Goal: Transaction & Acquisition: Purchase product/service

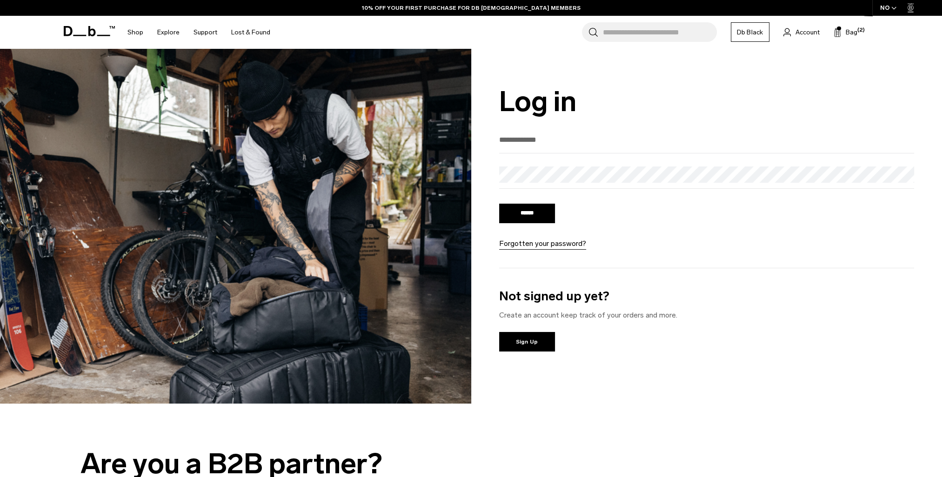
click at [550, 142] on input "email" at bounding box center [706, 139] width 415 height 15
click at [531, 142] on input "email" at bounding box center [706, 139] width 415 height 15
type input "**********"
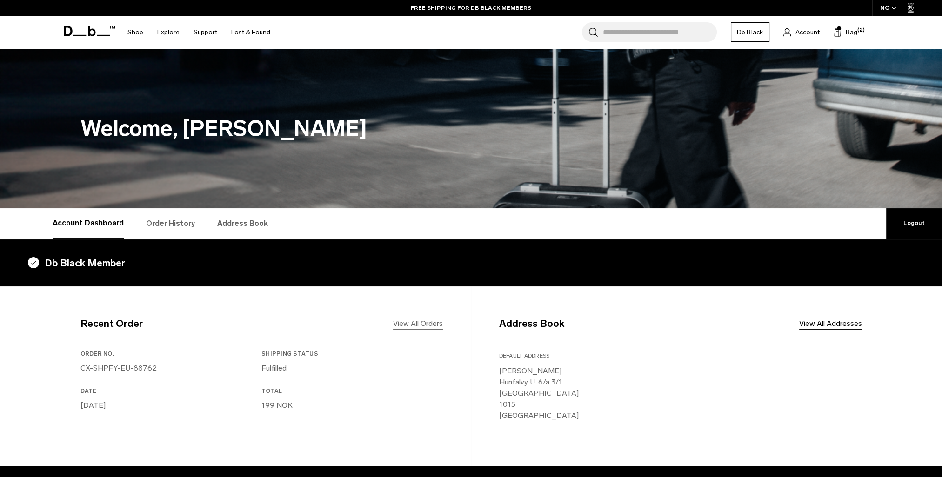
click at [411, 320] on link "View All Orders" at bounding box center [418, 323] width 50 height 11
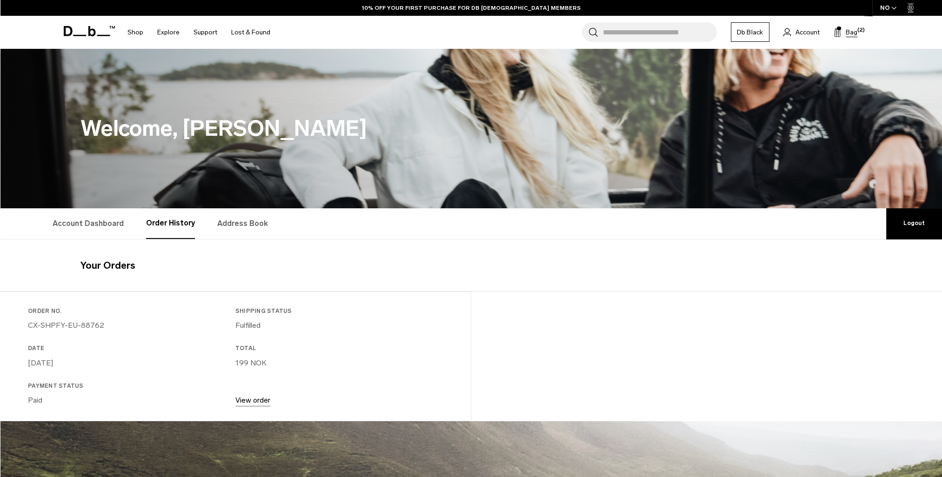
click at [849, 34] on span "Bag" at bounding box center [852, 32] width 12 height 10
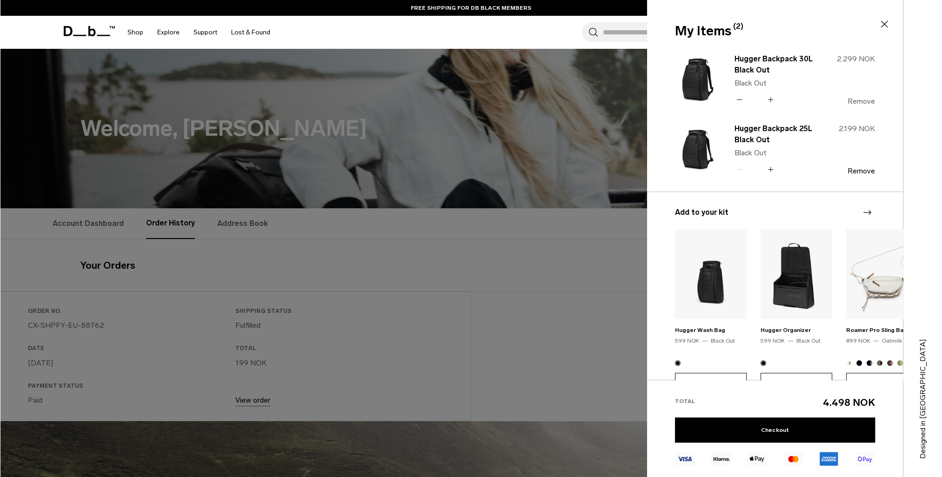
click at [863, 100] on button "Remove" at bounding box center [860, 101] width 27 height 8
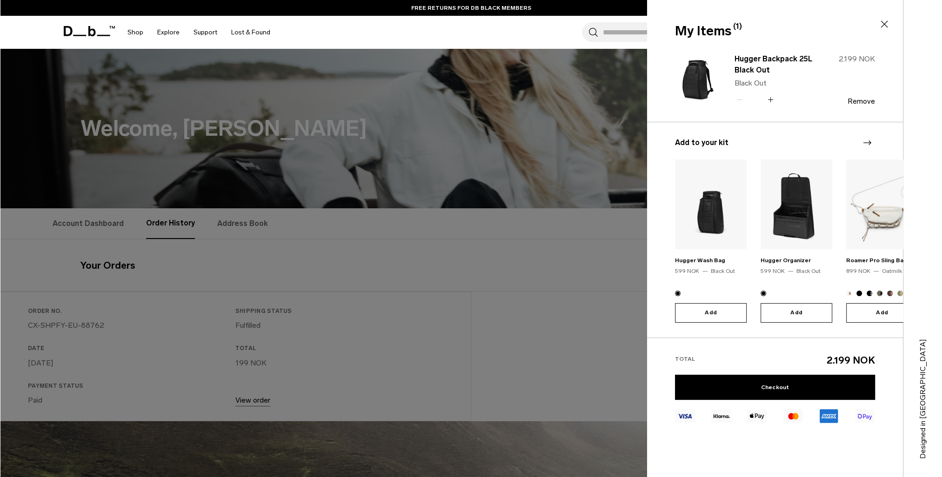
click at [798, 314] on button "Add" at bounding box center [797, 313] width 72 height 20
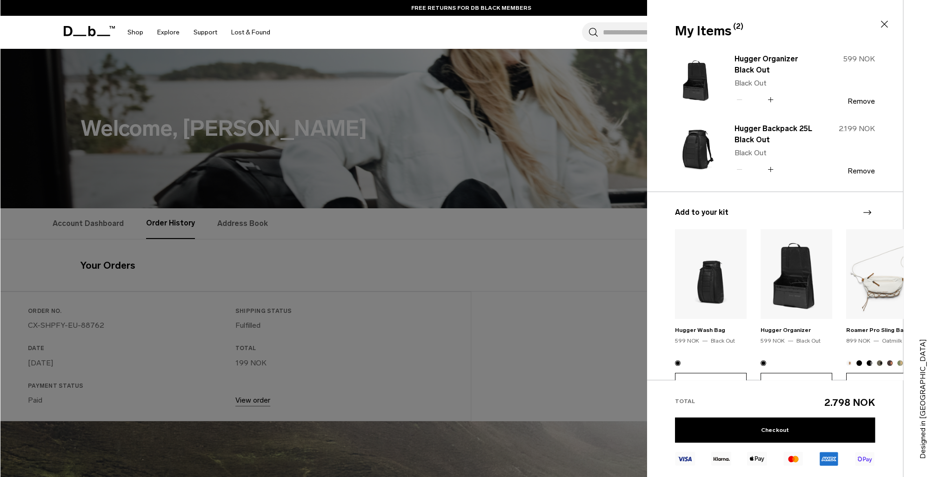
click at [861, 209] on div "Next slide" at bounding box center [867, 212] width 13 height 20
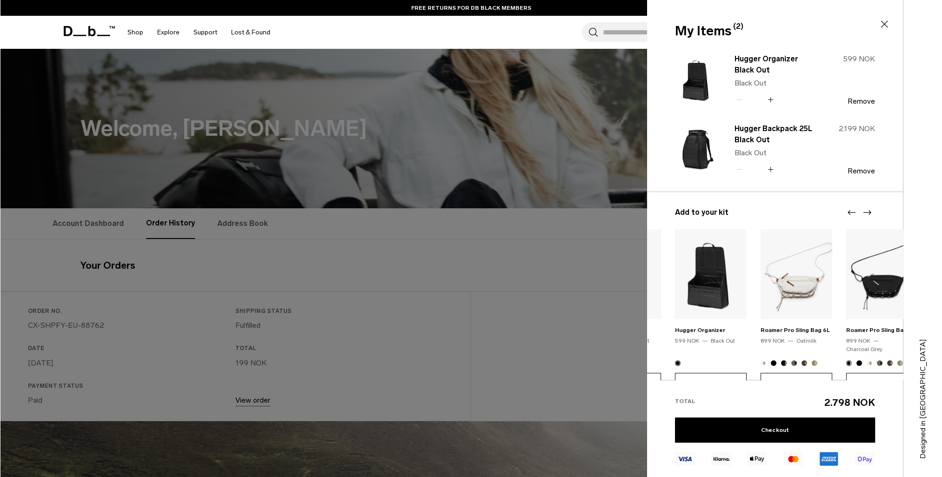
click at [861, 209] on div "Next slide" at bounding box center [867, 212] width 13 height 20
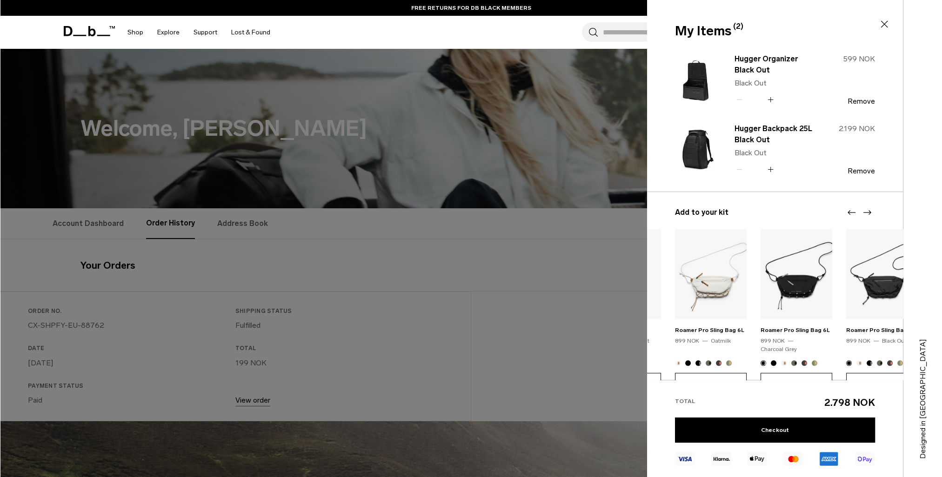
click at [861, 209] on div "Next slide" at bounding box center [867, 212] width 13 height 20
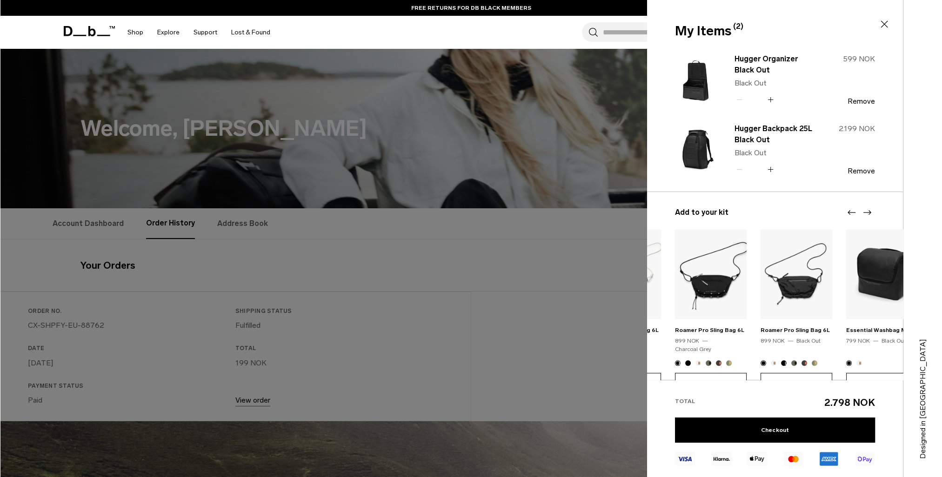
click at [861, 209] on div "Next slide" at bounding box center [867, 212] width 13 height 20
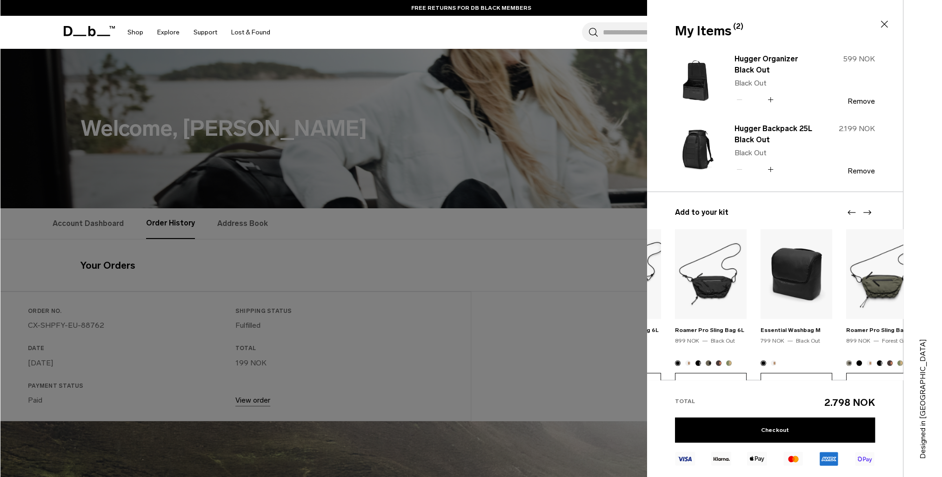
click at [861, 209] on div "Next slide" at bounding box center [867, 212] width 13 height 20
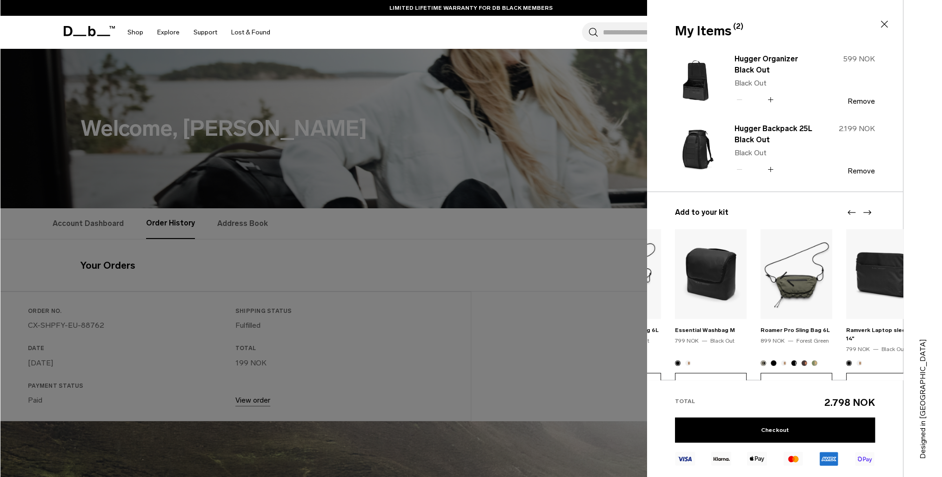
click at [861, 209] on div "Next slide" at bounding box center [867, 212] width 13 height 20
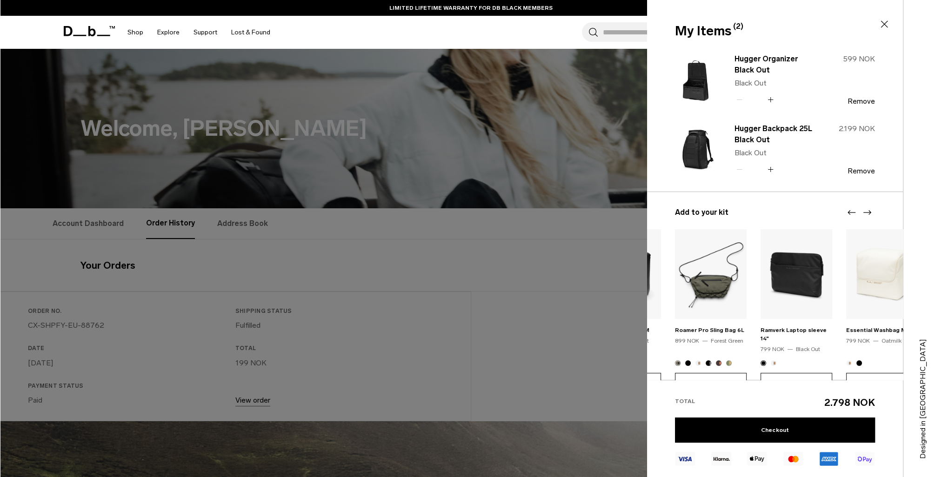
click at [861, 209] on div "Next slide" at bounding box center [867, 212] width 13 height 20
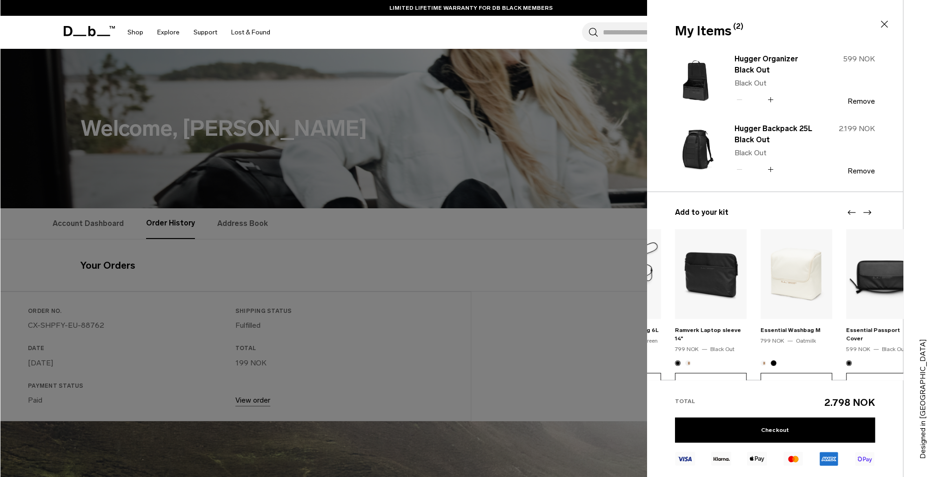
click at [861, 209] on div "Next slide" at bounding box center [867, 212] width 13 height 20
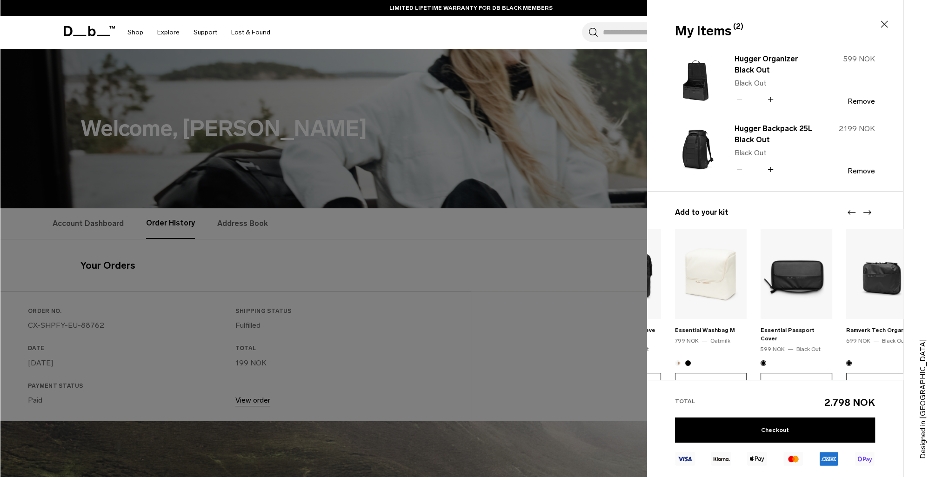
click at [861, 209] on div "Next slide" at bounding box center [867, 212] width 13 height 20
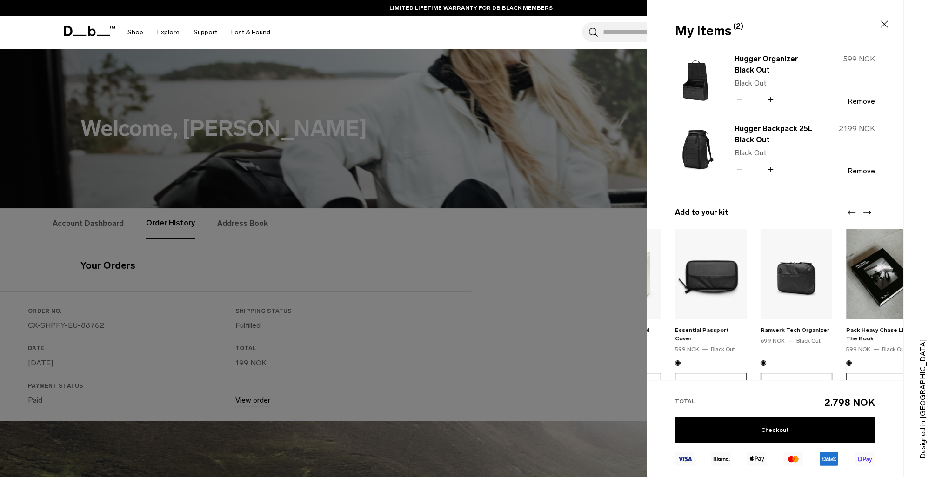
click at [861, 209] on div "Next slide" at bounding box center [867, 212] width 13 height 20
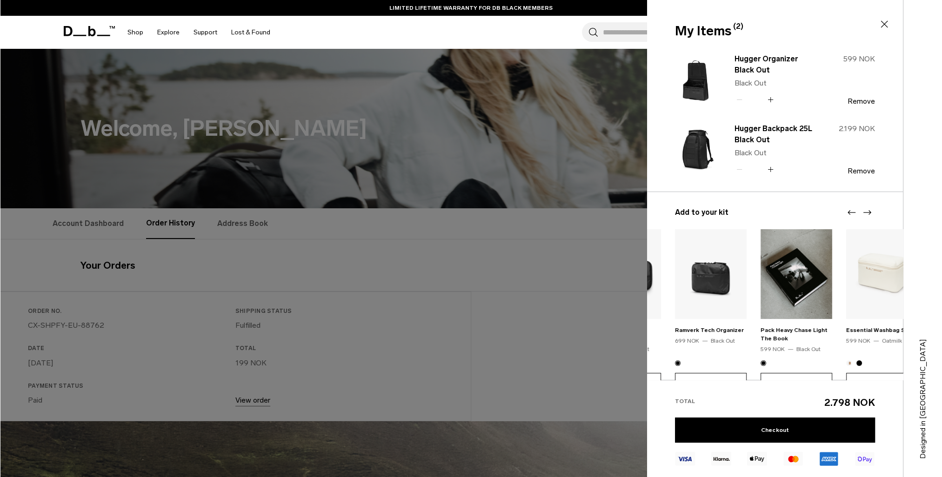
click at [861, 209] on div "Next slide" at bounding box center [867, 212] width 13 height 20
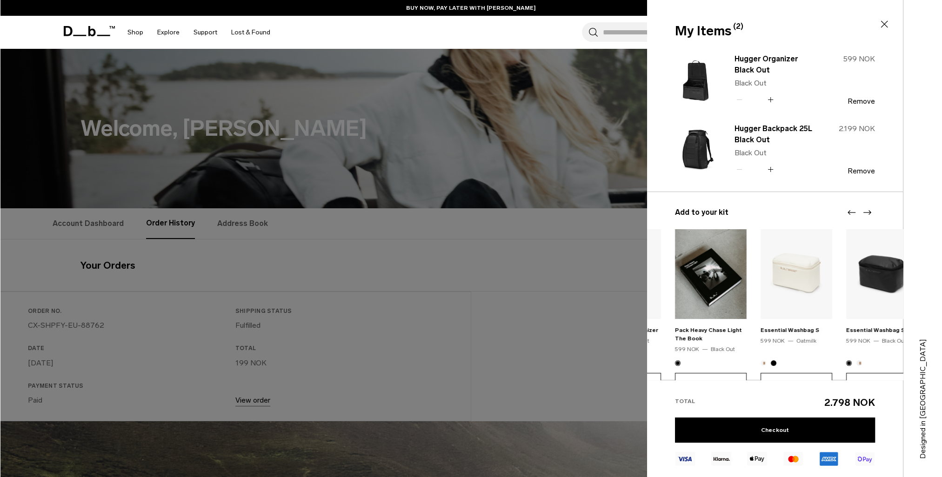
click at [861, 209] on div "Next slide" at bounding box center [867, 212] width 13 height 20
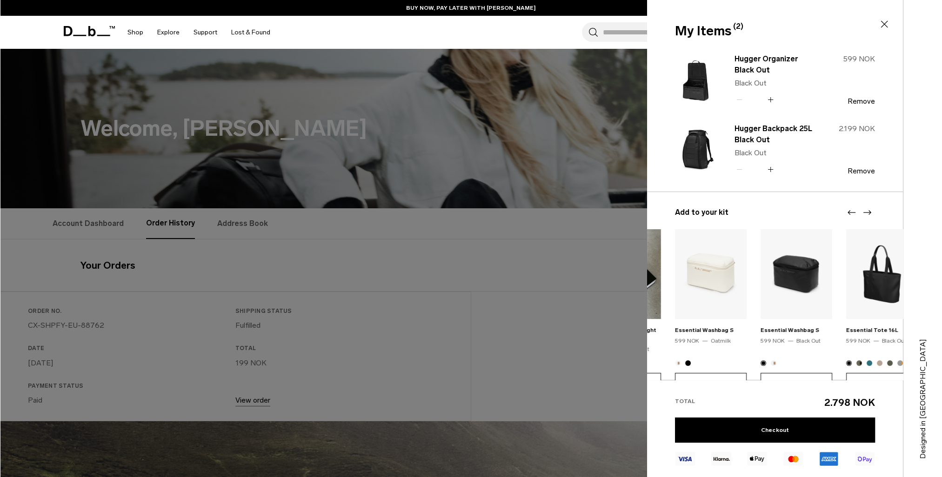
click at [796, 287] on img "14 / 20" at bounding box center [797, 274] width 72 height 90
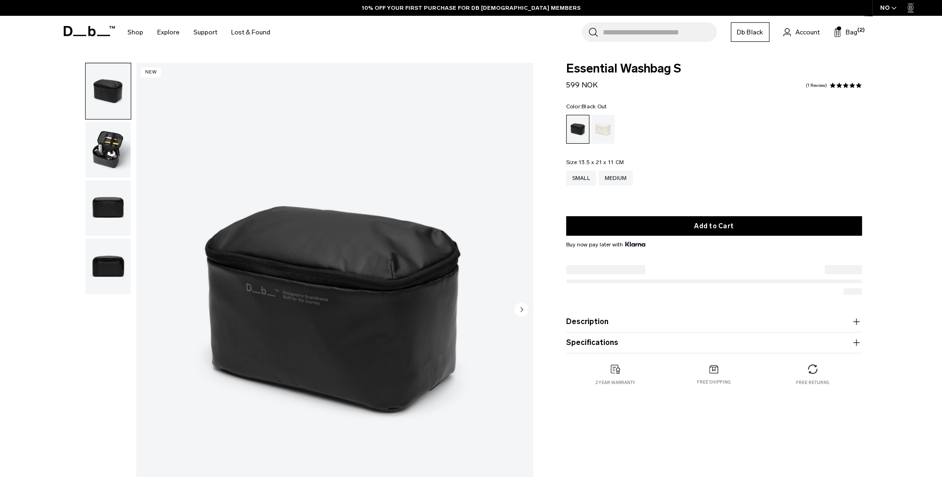
click at [105, 144] on img "button" at bounding box center [108, 150] width 45 height 56
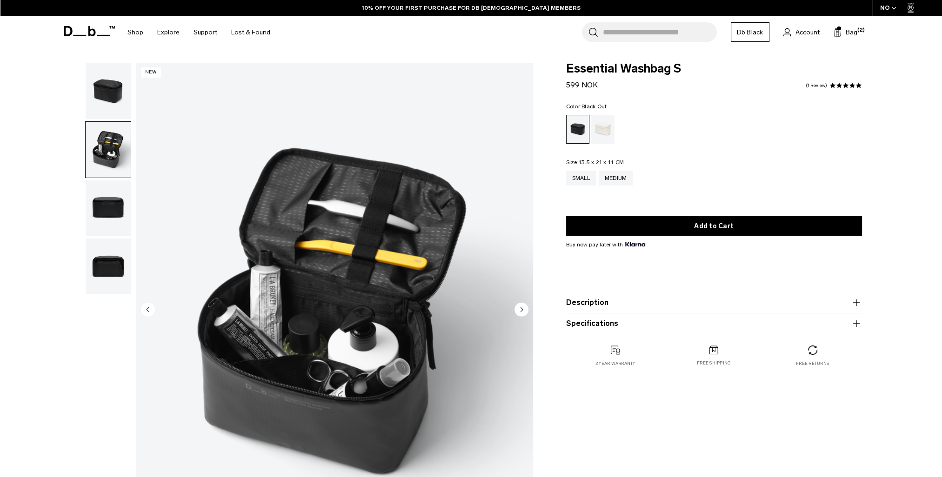
click at [110, 198] on img "button" at bounding box center [108, 208] width 45 height 56
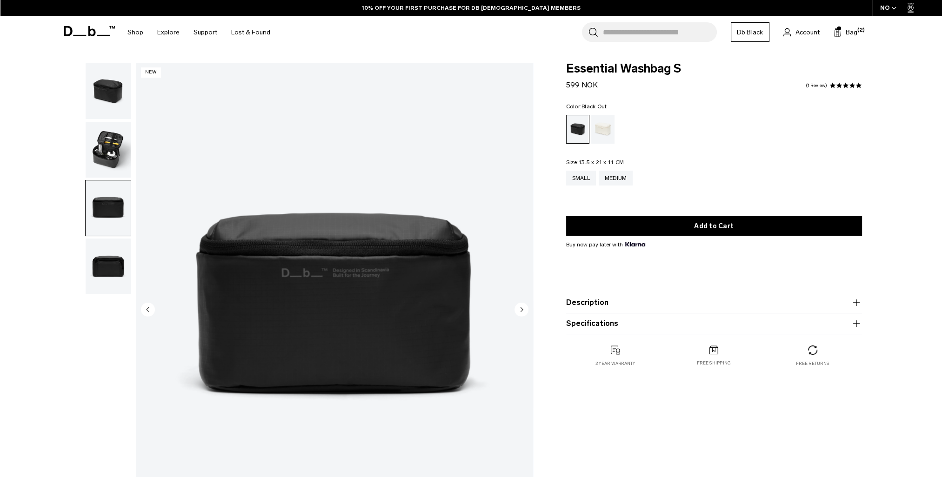
click at [115, 252] on img "button" at bounding box center [108, 267] width 45 height 56
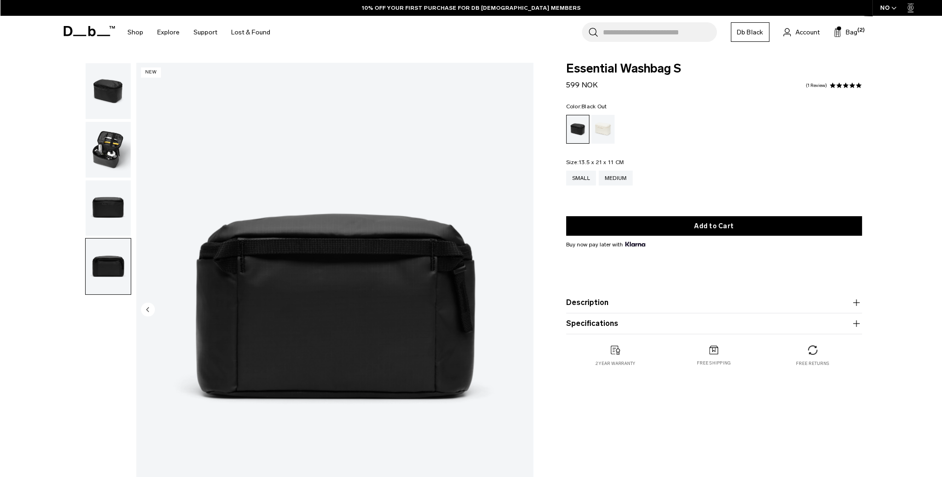
click at [109, 211] on img "button" at bounding box center [108, 208] width 45 height 56
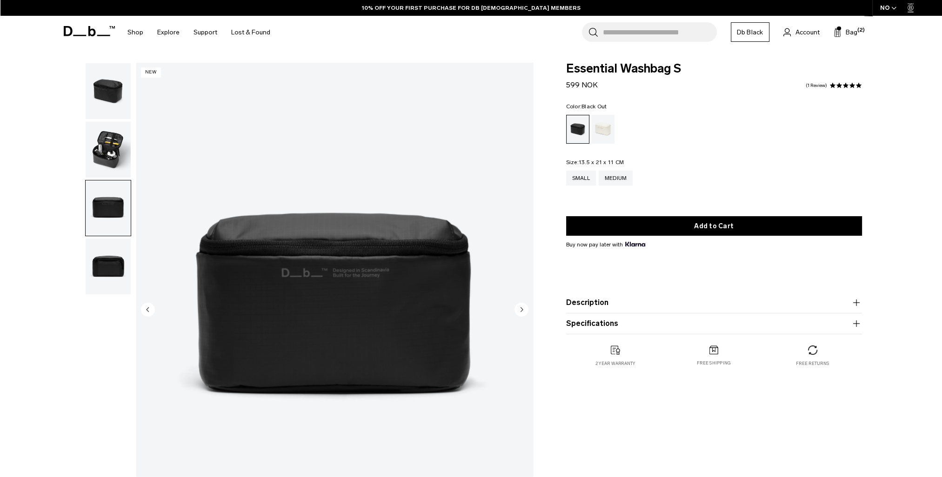
click at [104, 180] on img "button" at bounding box center [108, 208] width 45 height 56
click at [110, 174] on img "button" at bounding box center [108, 150] width 45 height 56
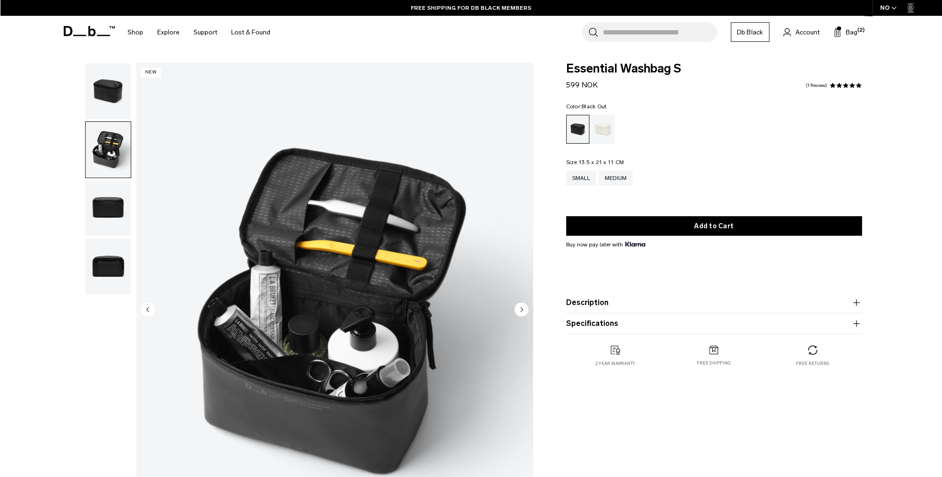
click at [114, 148] on img "button" at bounding box center [108, 150] width 45 height 56
click at [123, 98] on img "button" at bounding box center [108, 91] width 45 height 56
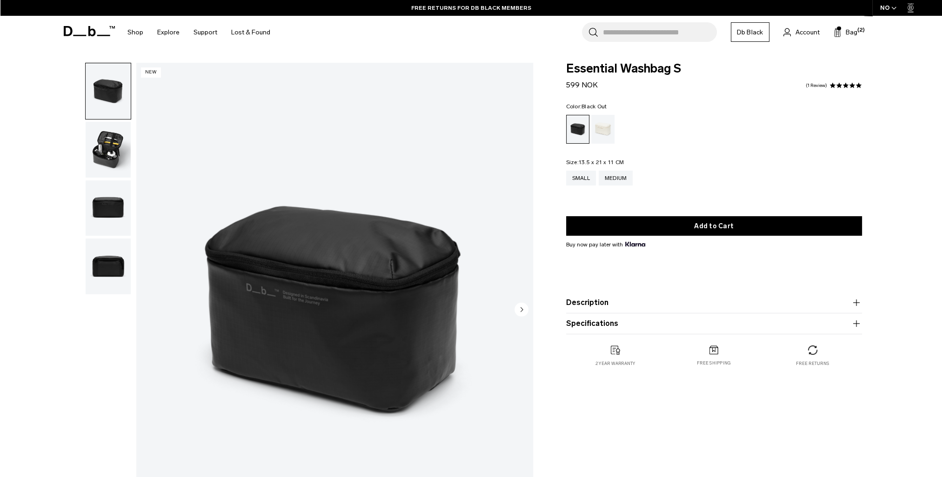
click at [667, 36] on input "Search for Bags, Luggage..." at bounding box center [660, 32] width 114 height 20
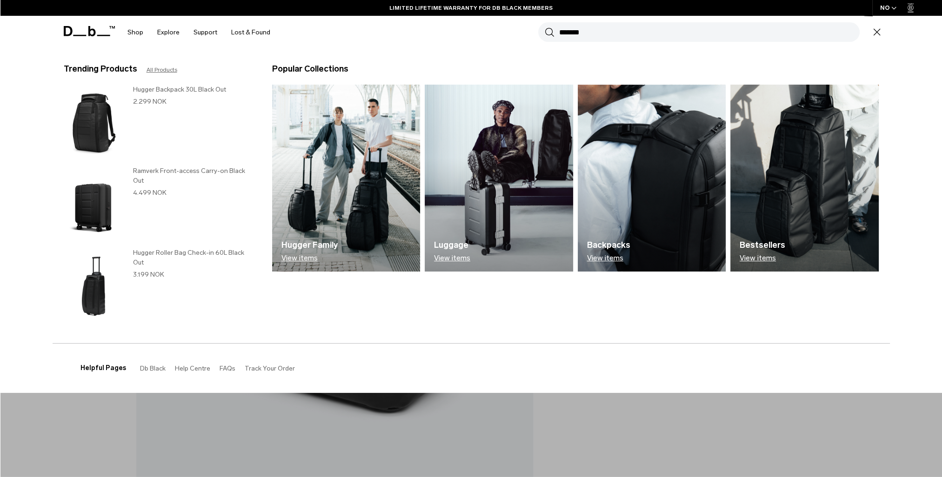
type input "*******"
click at [545, 27] on button "Search" at bounding box center [550, 32] width 10 height 10
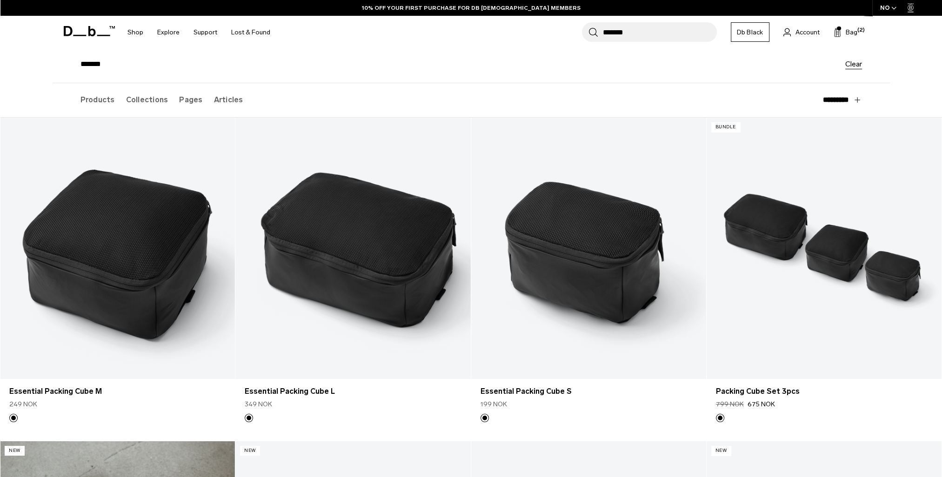
scroll to position [93, 0]
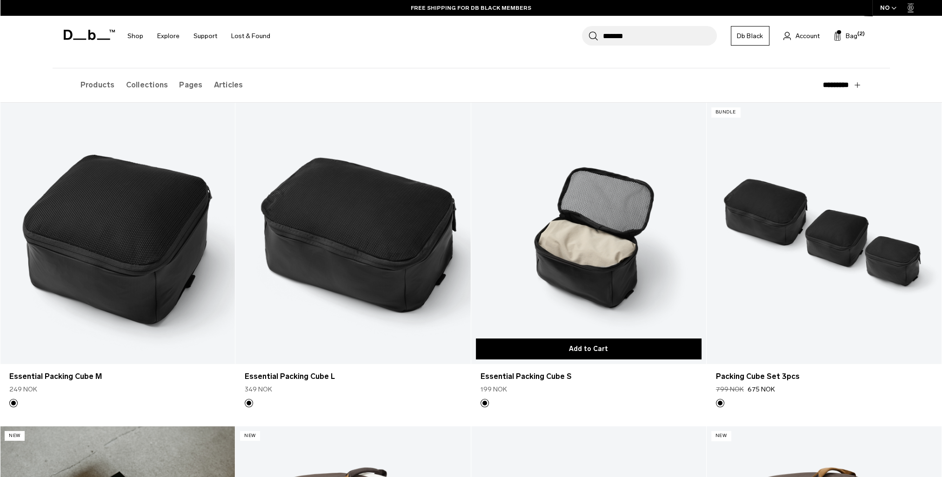
click at [614, 350] on button "Add to Cart" at bounding box center [589, 349] width 226 height 21
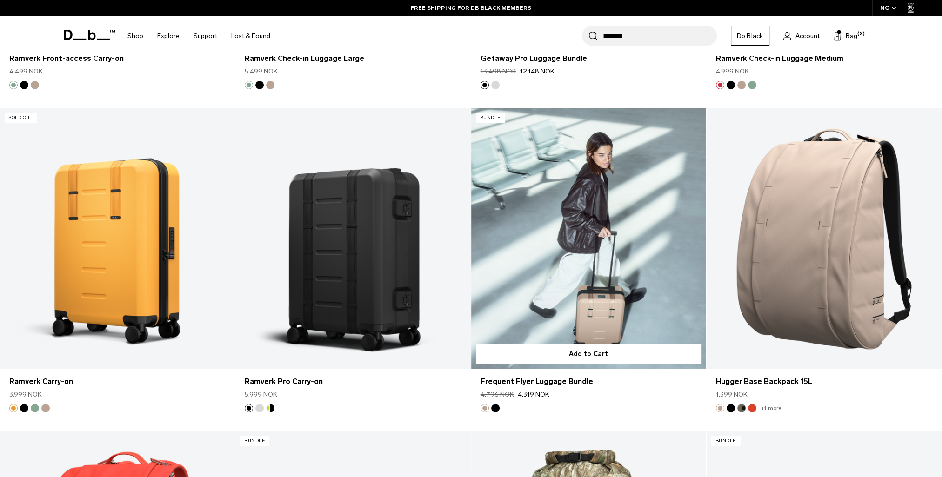
scroll to position [4140, 0]
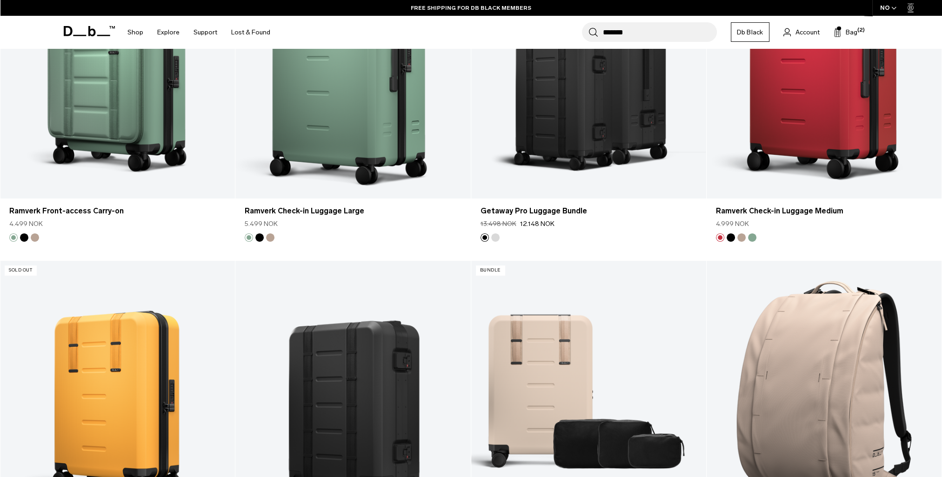
drag, startPoint x: 635, startPoint y: 31, endPoint x: 585, endPoint y: 33, distance: 50.3
click at [585, 33] on div "Search for Bags, Luggage... Search *******" at bounding box center [649, 32] width 135 height 20
type input "******"
click at [588, 27] on button "Search" at bounding box center [593, 32] width 10 height 10
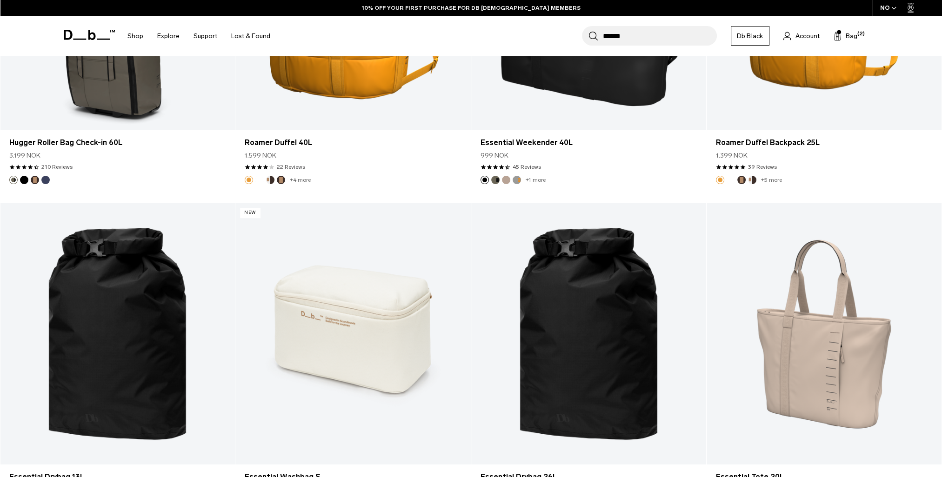
scroll to position [1070, 0]
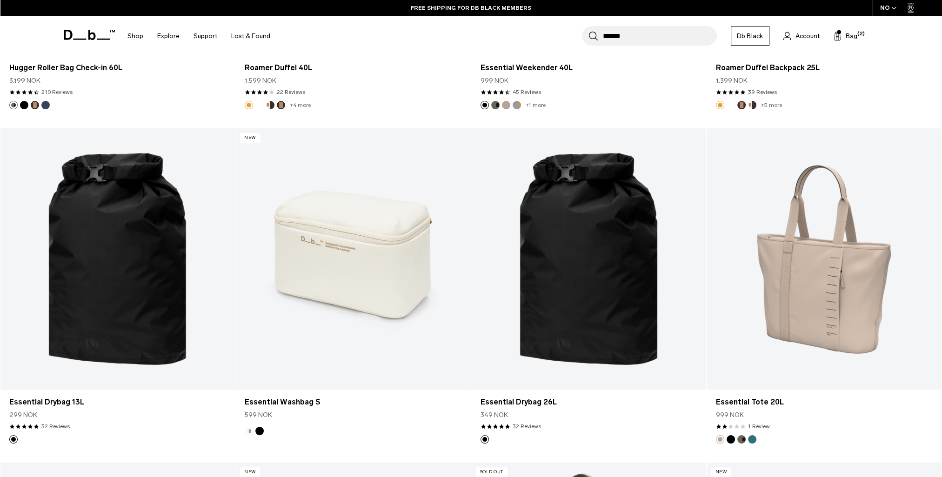
drag, startPoint x: 614, startPoint y: 35, endPoint x: 616, endPoint y: 31, distance: 4.8
drag, startPoint x: 614, startPoint y: 33, endPoint x: 596, endPoint y: 35, distance: 17.4
click at [596, 35] on div "Search for Bags, Luggage... Search ******" at bounding box center [649, 36] width 135 height 20
type input "******"
click at [588, 31] on button "Search" at bounding box center [593, 36] width 10 height 10
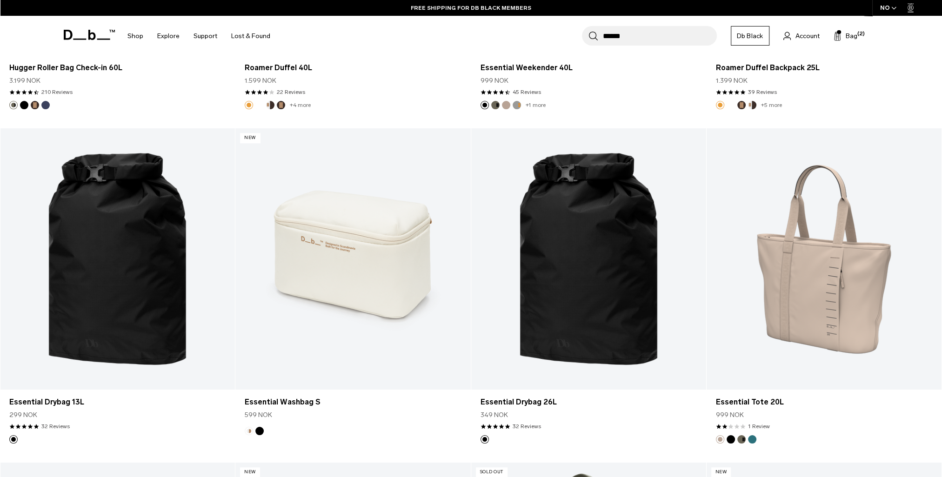
click at [588, 31] on button "Search" at bounding box center [593, 36] width 10 height 10
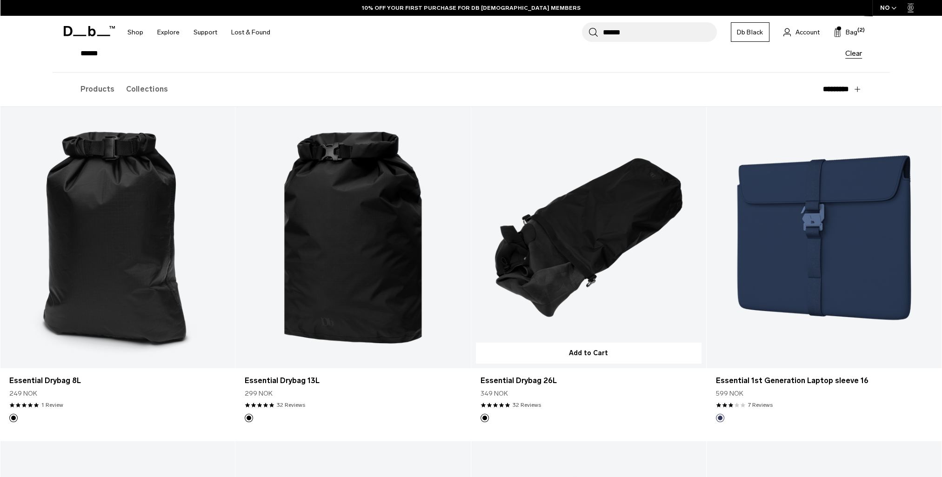
scroll to position [140, 0]
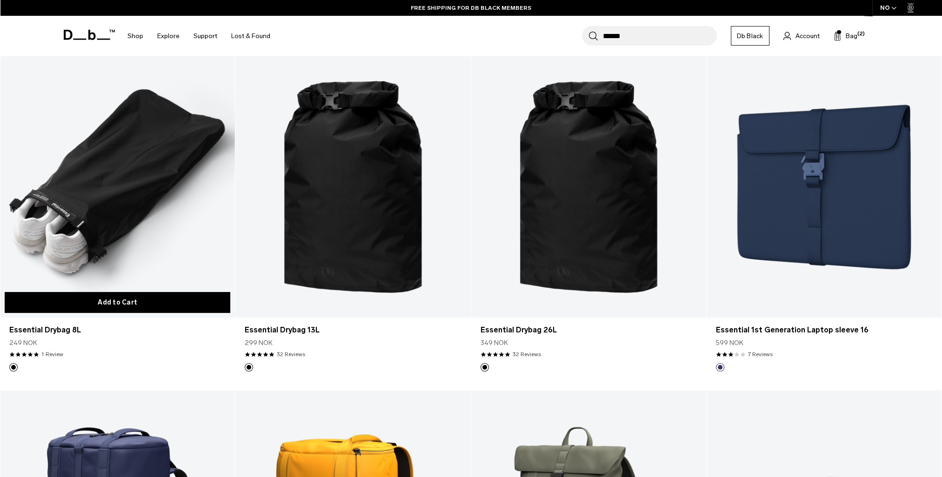
click at [142, 303] on button "Add to Cart" at bounding box center [118, 302] width 226 height 21
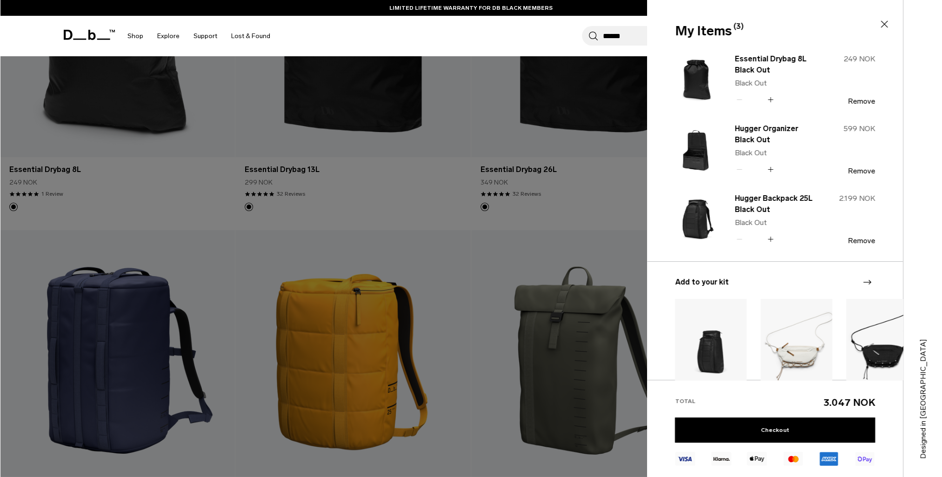
scroll to position [279, 0]
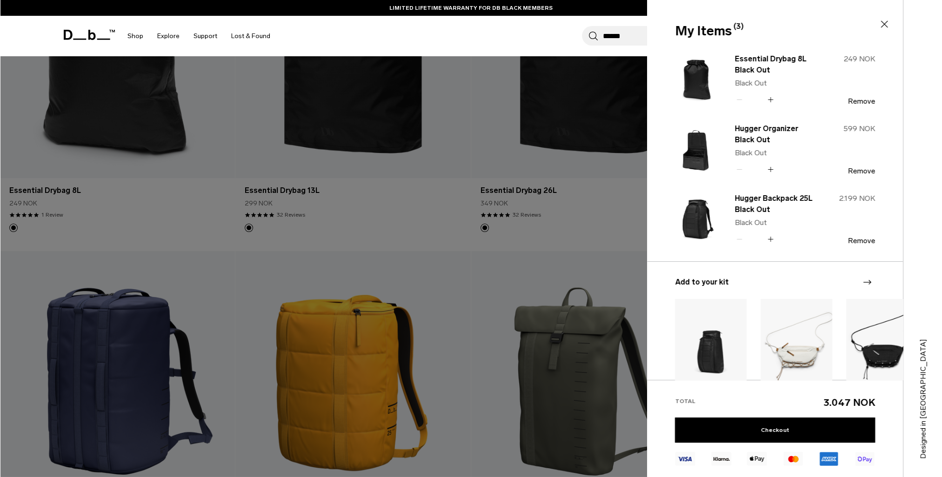
click at [769, 98] on icon at bounding box center [770, 99] width 9 height 13
click at [884, 24] on icon at bounding box center [884, 24] width 7 height 7
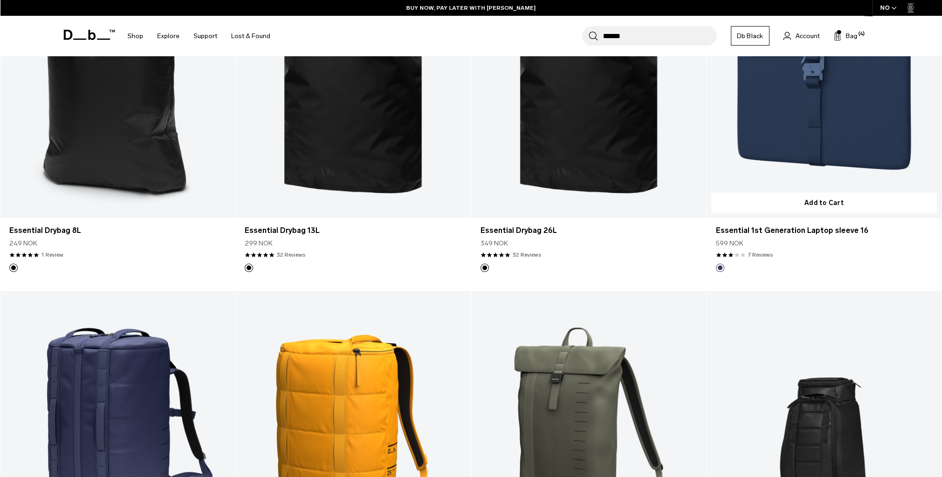
scroll to position [186, 0]
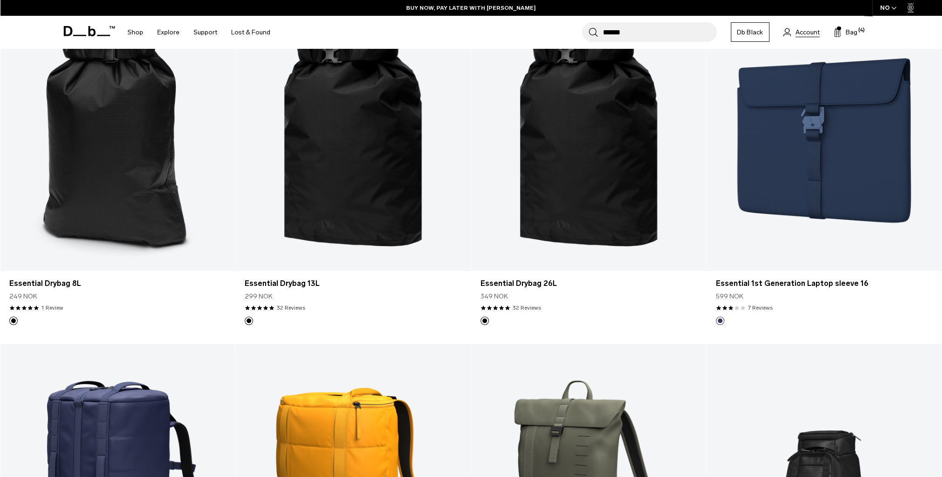
click at [807, 35] on span "Account" at bounding box center [807, 32] width 24 height 10
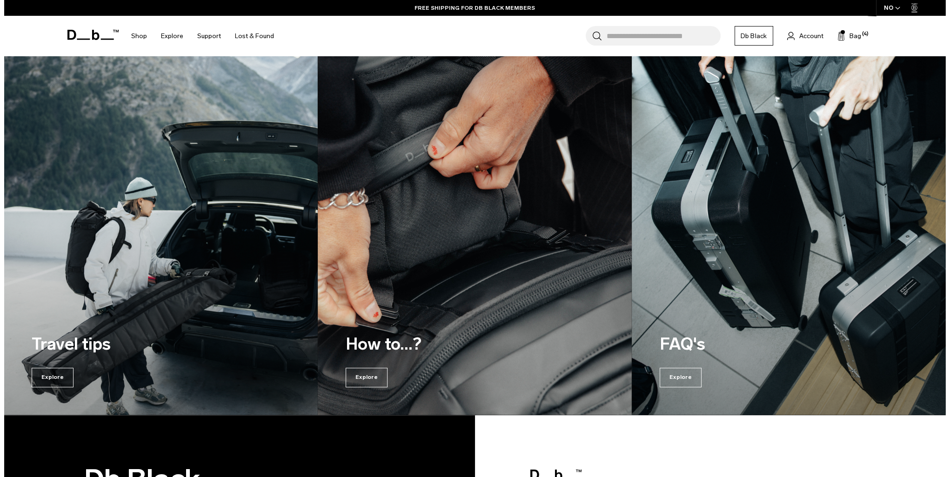
scroll to position [930, 0]
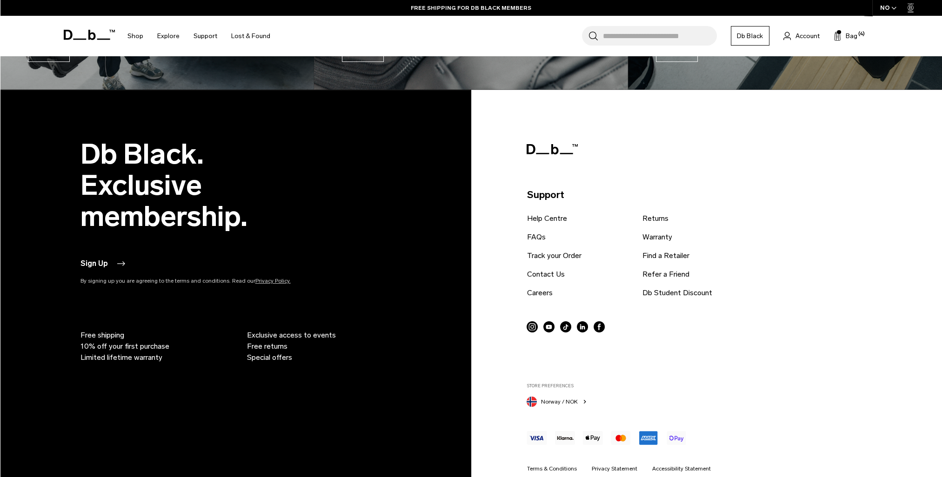
click at [557, 403] on span "Norway / NOK" at bounding box center [558, 402] width 37 height 8
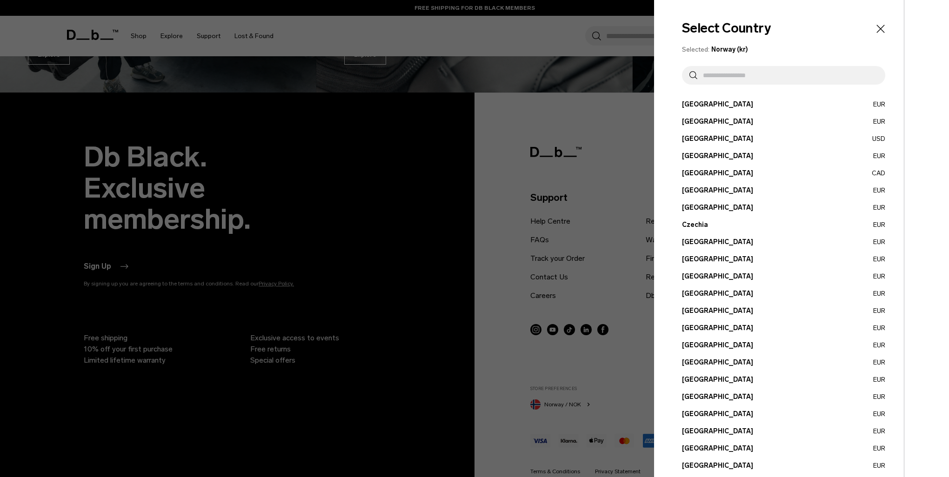
click at [702, 366] on button "[GEOGRAPHIC_DATA] EUR" at bounding box center [783, 363] width 203 height 10
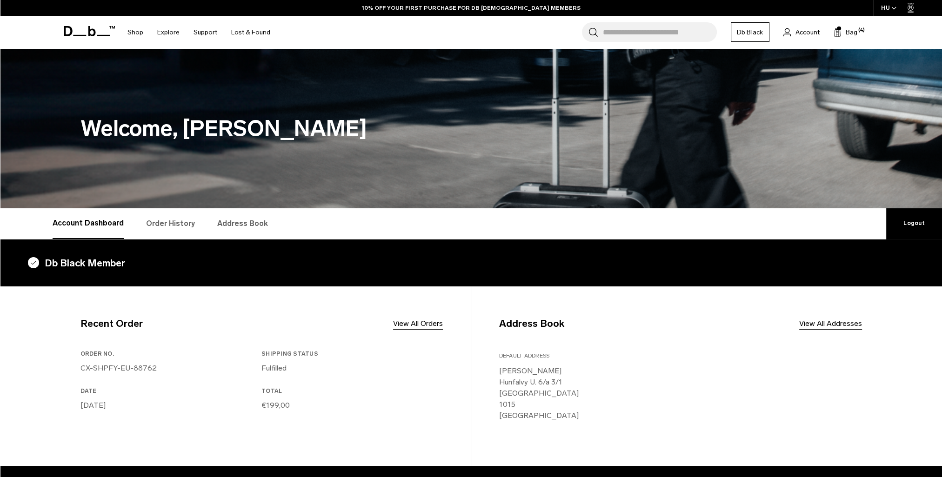
click at [848, 31] on span "Bag" at bounding box center [852, 32] width 12 height 10
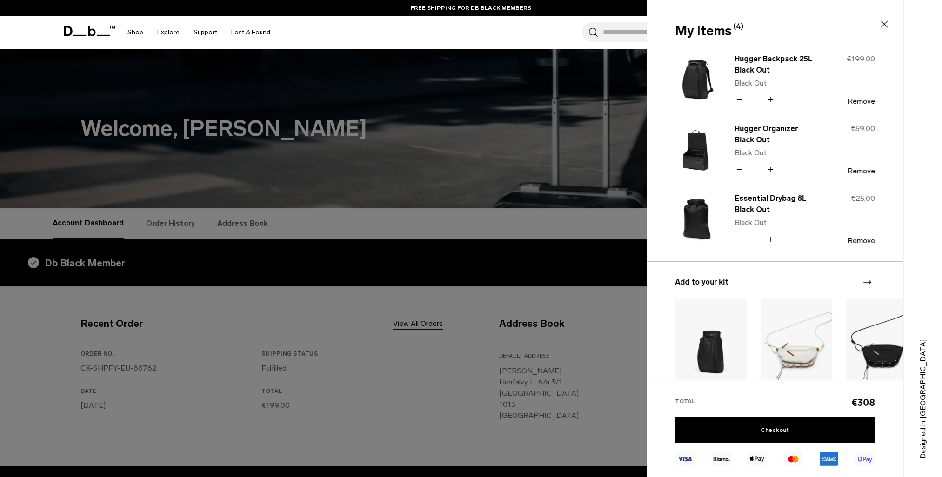
click at [620, 35] on input "Search for Bags, Luggage..." at bounding box center [660, 32] width 114 height 20
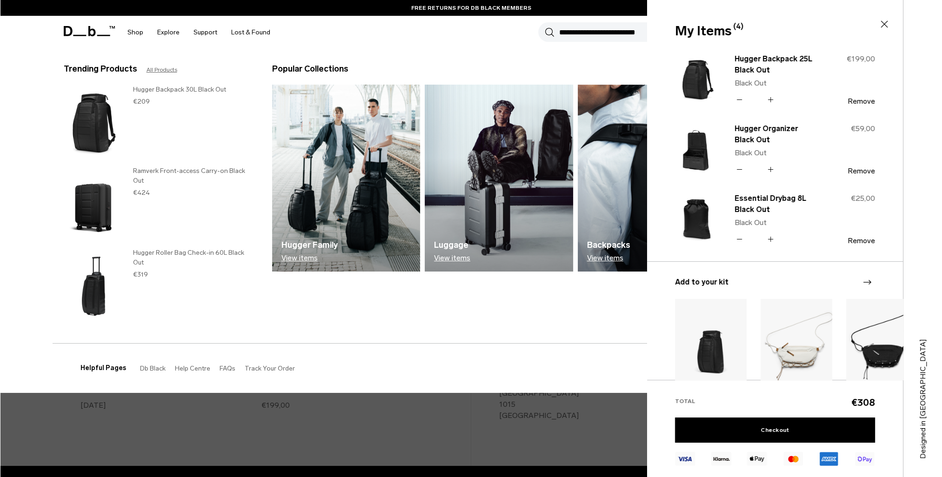
click at [617, 34] on input "Search for Bags, Luggage..." at bounding box center [709, 32] width 300 height 20
click at [618, 26] on input "Search for Bags, Luggage..." at bounding box center [709, 32] width 300 height 20
click at [882, 24] on icon at bounding box center [884, 24] width 11 height 11
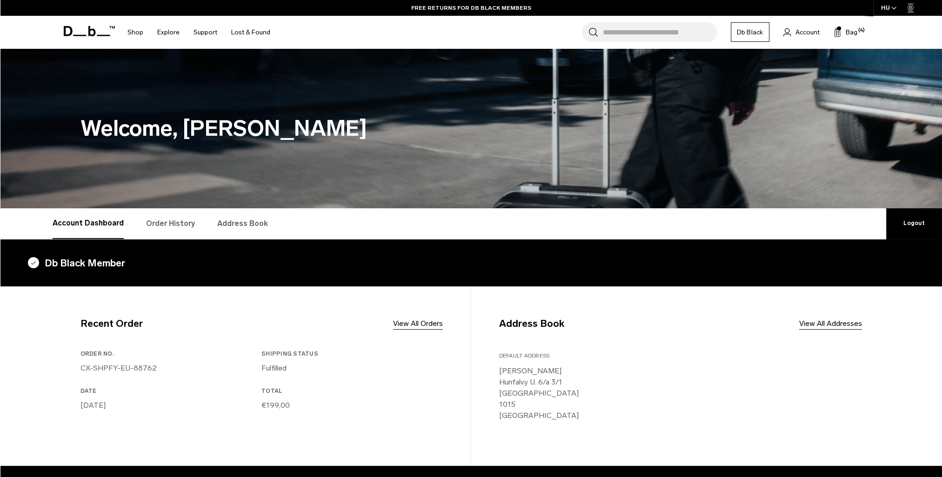
click at [626, 27] on input "Search for Bags, Luggage..." at bounding box center [660, 32] width 114 height 20
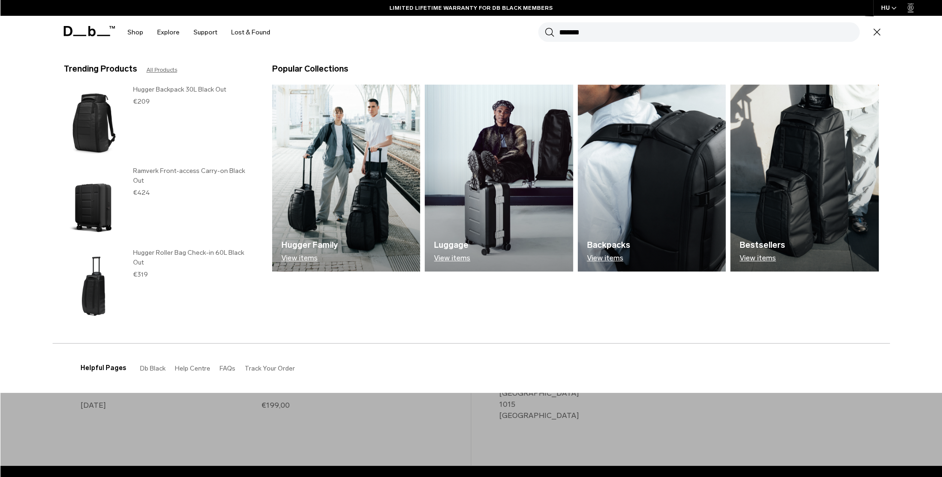
type input "*******"
click at [545, 27] on button "Search" at bounding box center [550, 32] width 10 height 10
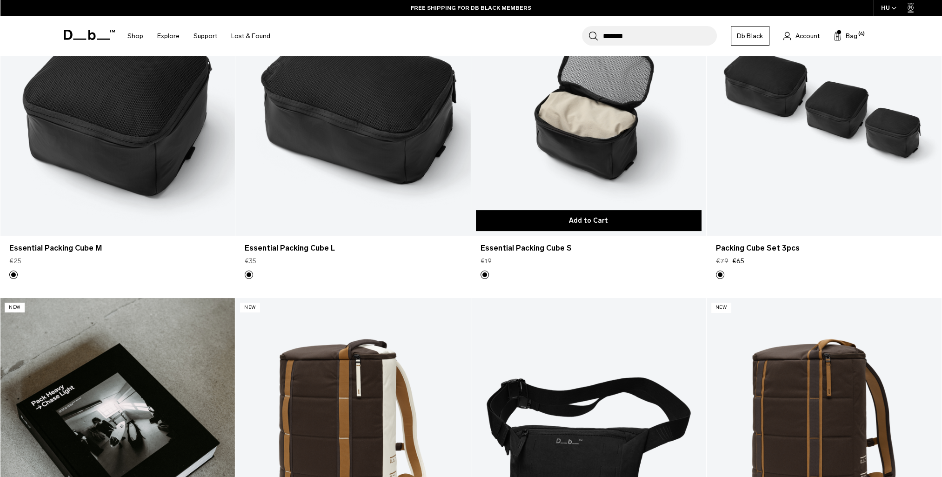
scroll to position [140, 0]
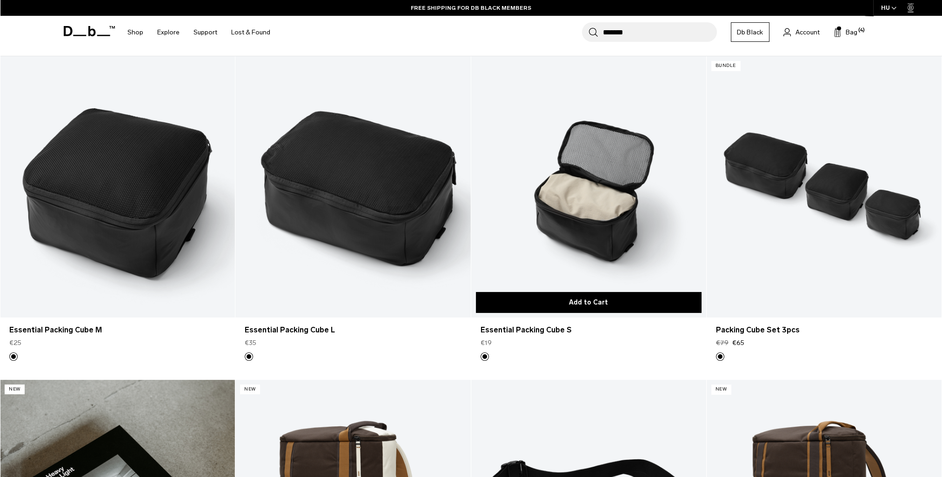
click at [587, 303] on button "Add to Cart" at bounding box center [589, 302] width 226 height 21
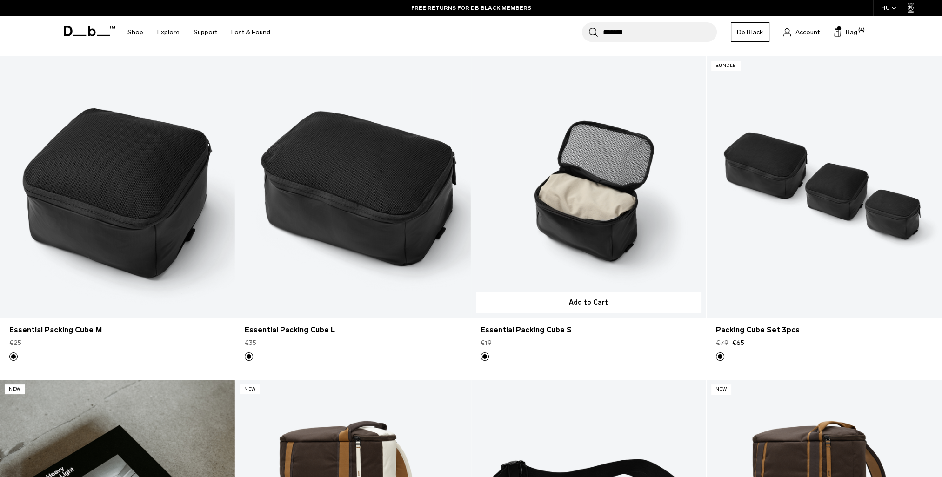
click at [599, 223] on link "Essential Packing Cube S" at bounding box center [588, 186] width 235 height 261
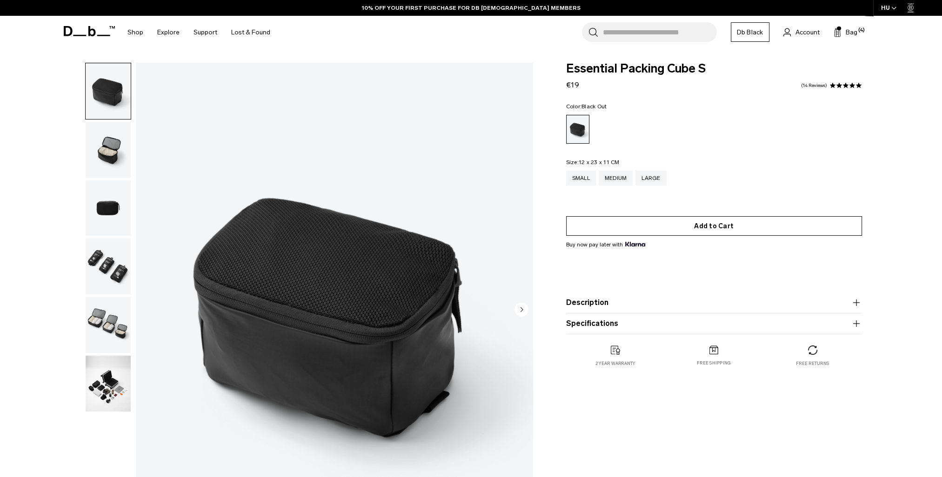
click at [705, 224] on button "Add to Cart" at bounding box center [714, 226] width 296 height 20
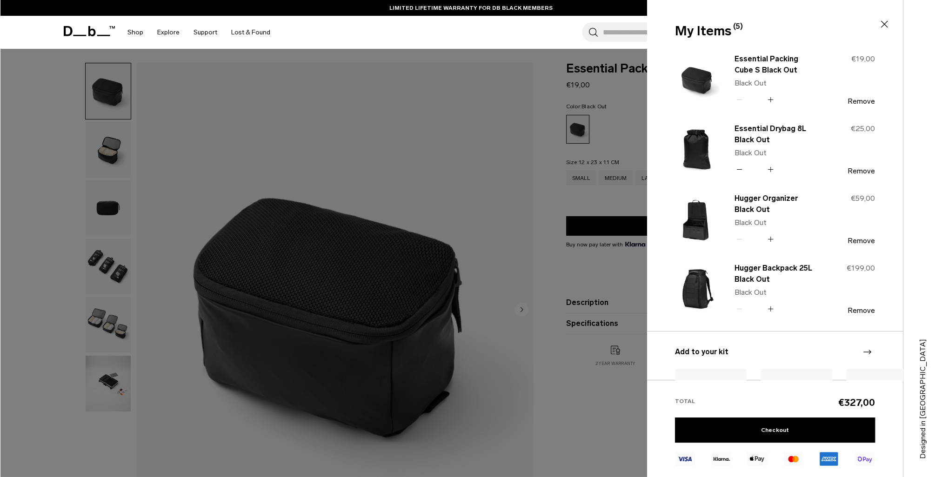
click at [451, 225] on div at bounding box center [471, 238] width 942 height 477
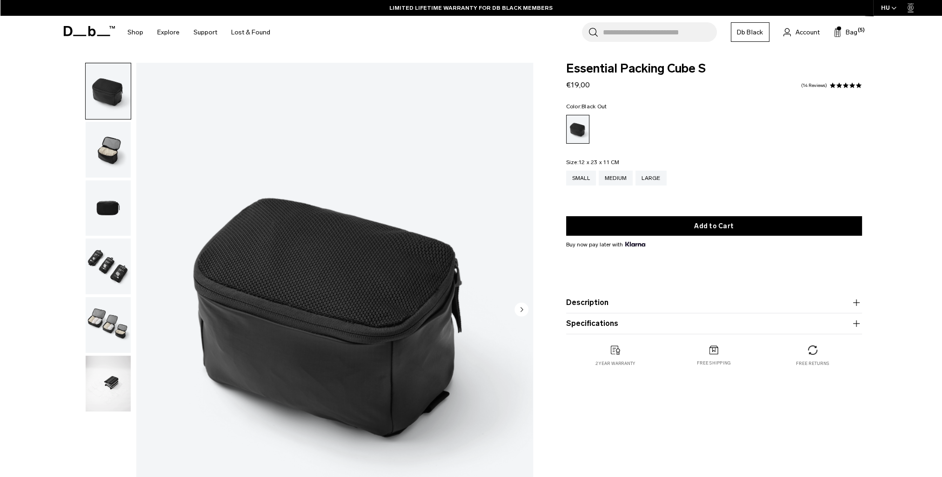
click at [102, 324] on img "button" at bounding box center [108, 325] width 45 height 56
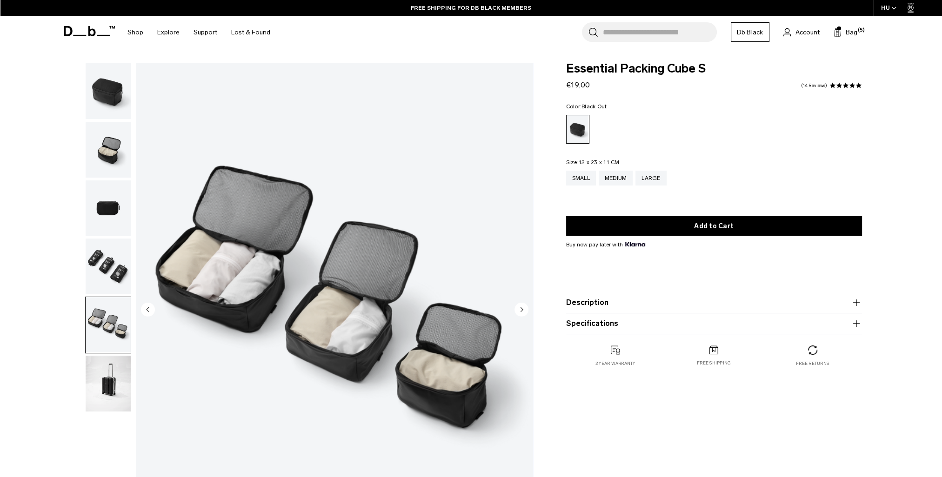
drag, startPoint x: 104, startPoint y: 388, endPoint x: 104, endPoint y: 343, distance: 45.1
click at [104, 388] on img "button" at bounding box center [108, 384] width 45 height 56
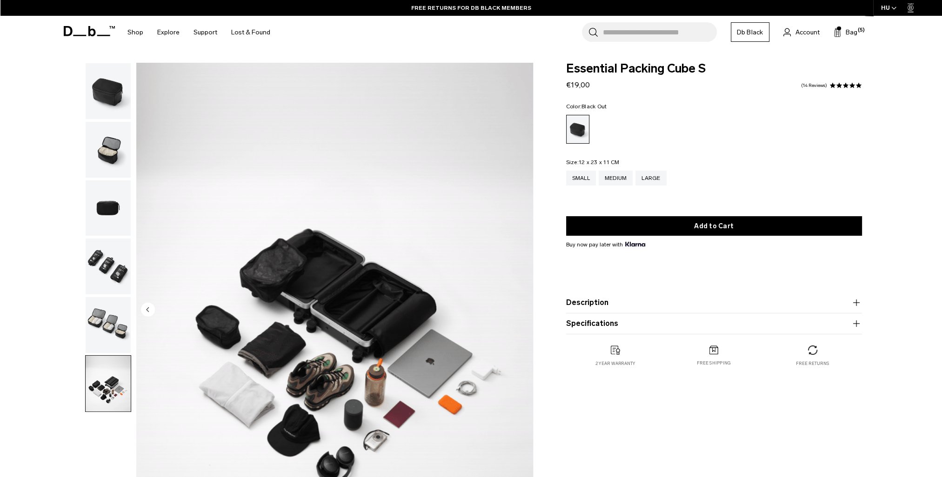
click at [100, 265] on img "button" at bounding box center [108, 267] width 45 height 56
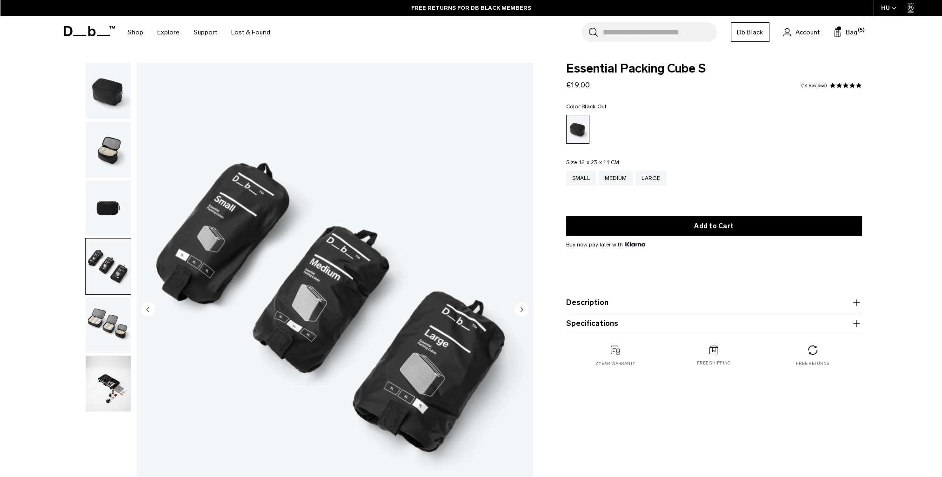
click at [111, 217] on img "button" at bounding box center [108, 208] width 45 height 56
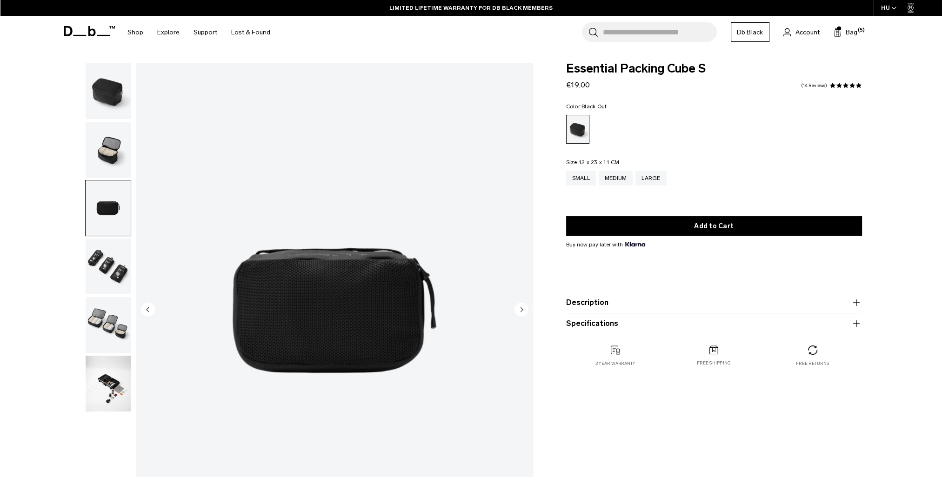
click at [850, 33] on span "Bag" at bounding box center [852, 32] width 12 height 10
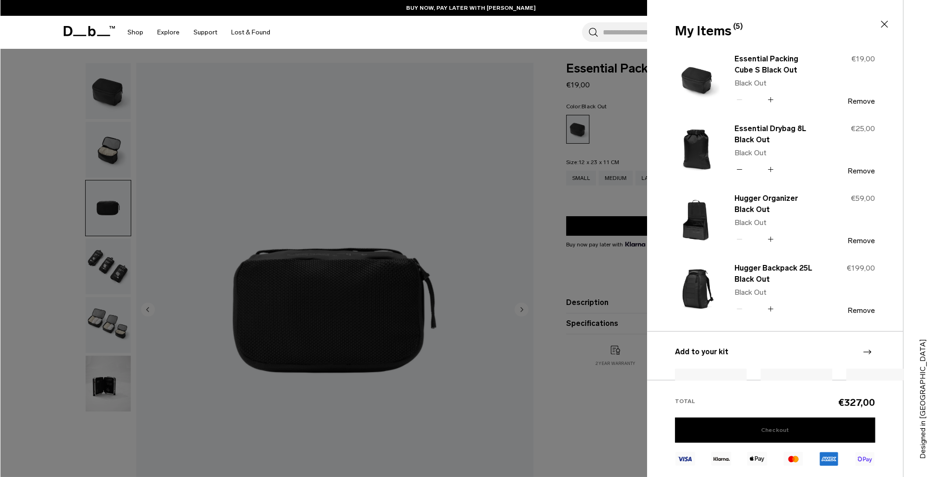
click at [781, 431] on link "Checkout" at bounding box center [775, 430] width 200 height 25
